Goal: Transaction & Acquisition: Book appointment/travel/reservation

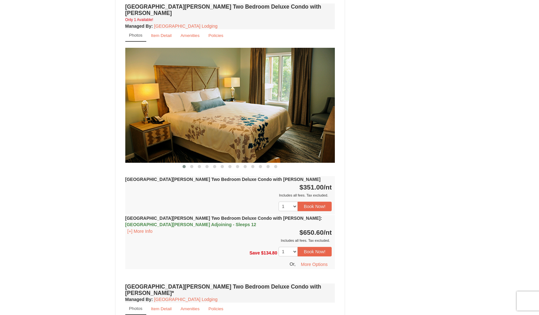
scroll to position [755, 0]
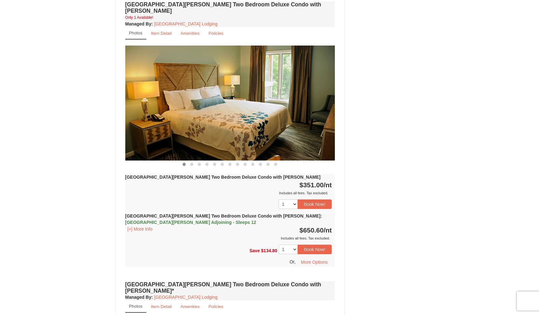
click at [288, 116] on img at bounding box center [230, 103] width 210 height 115
click at [191, 163] on span at bounding box center [191, 164] width 3 height 3
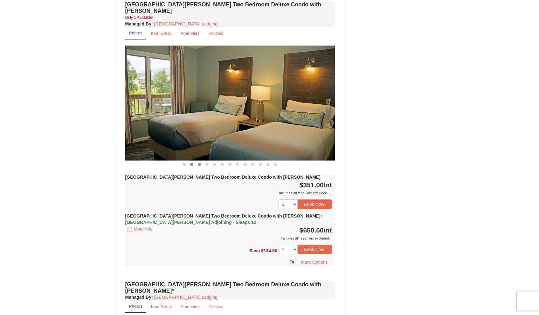
click at [198, 163] on span at bounding box center [199, 164] width 3 height 3
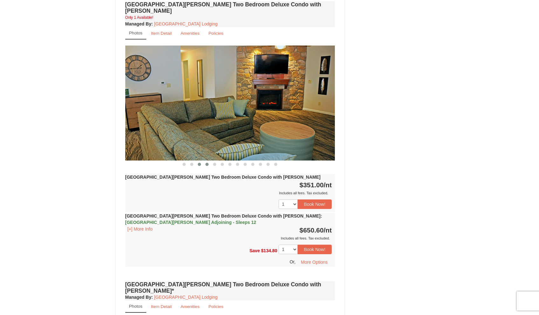
click at [206, 163] on span at bounding box center [207, 164] width 3 height 3
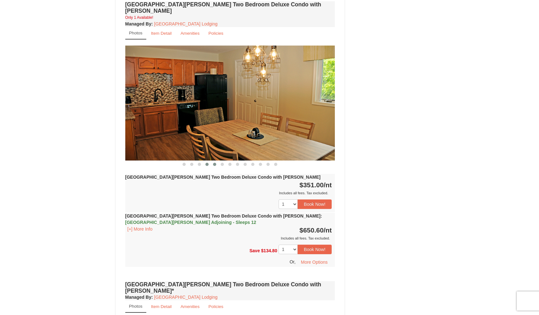
click at [213, 161] on button at bounding box center [215, 164] width 8 height 6
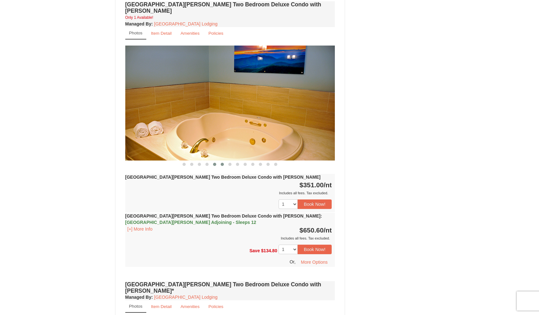
click at [225, 161] on button at bounding box center [223, 164] width 8 height 6
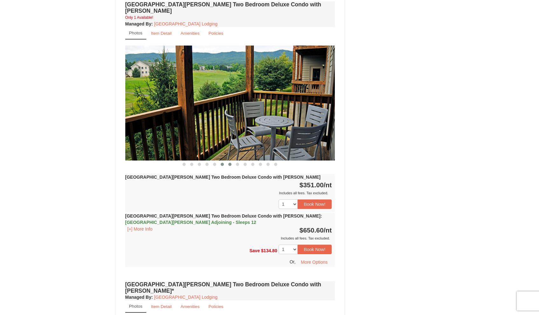
click at [228, 161] on button at bounding box center [230, 164] width 8 height 6
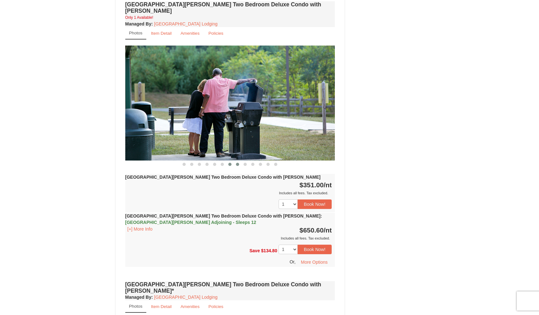
click at [237, 163] on span at bounding box center [237, 164] width 3 height 3
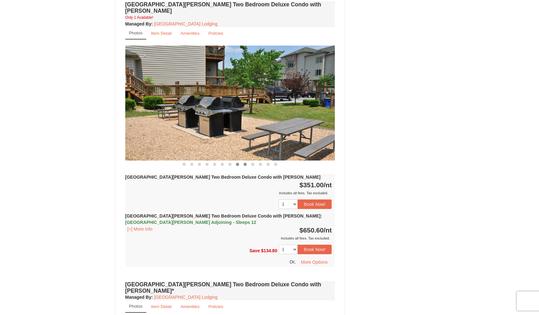
click at [247, 163] on span at bounding box center [245, 164] width 3 height 3
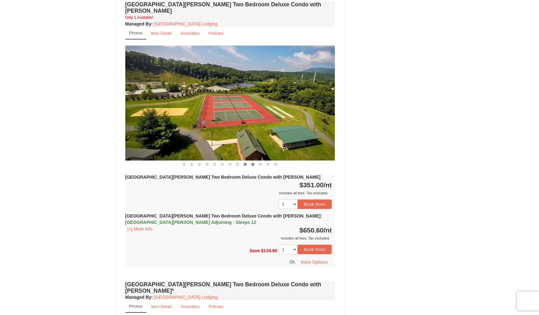
click at [252, 163] on span at bounding box center [252, 164] width 3 height 3
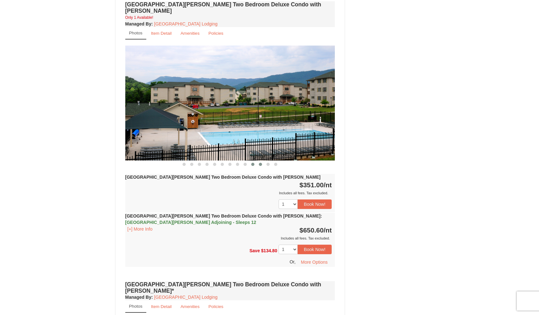
click at [260, 163] on span at bounding box center [260, 164] width 3 height 3
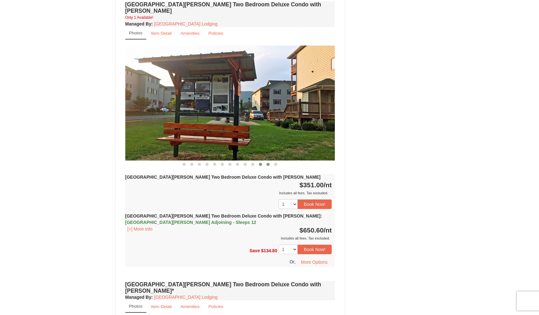
click at [268, 163] on span at bounding box center [268, 164] width 3 height 3
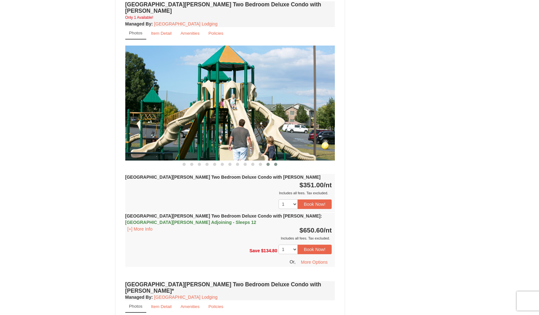
click at [275, 163] on span at bounding box center [275, 164] width 3 height 3
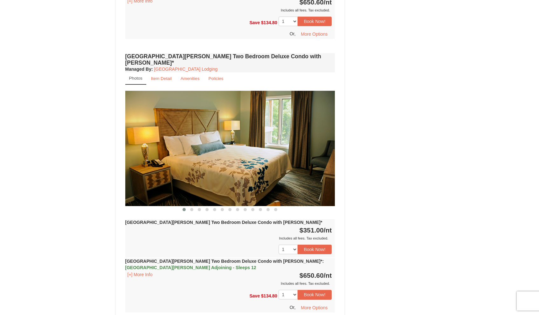
scroll to position [989, 0]
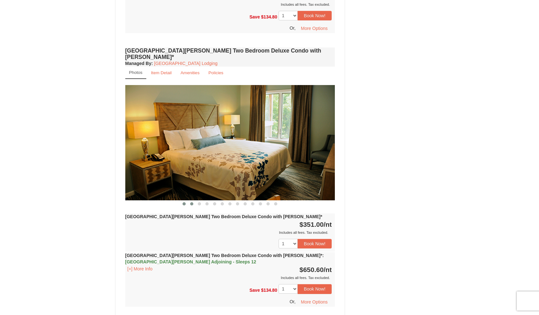
click at [193, 202] on span at bounding box center [191, 203] width 3 height 3
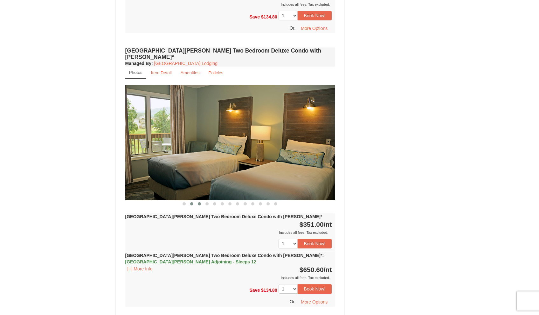
click at [199, 202] on span at bounding box center [199, 203] width 3 height 3
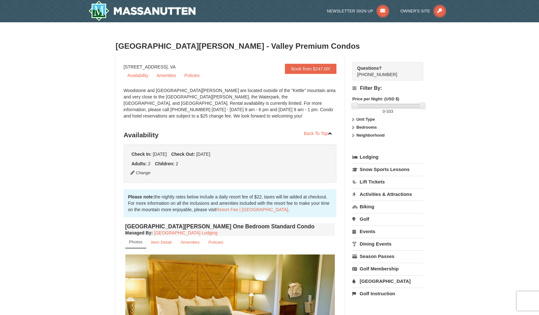
scroll to position [0, 0]
